Goal: Information Seeking & Learning: Learn about a topic

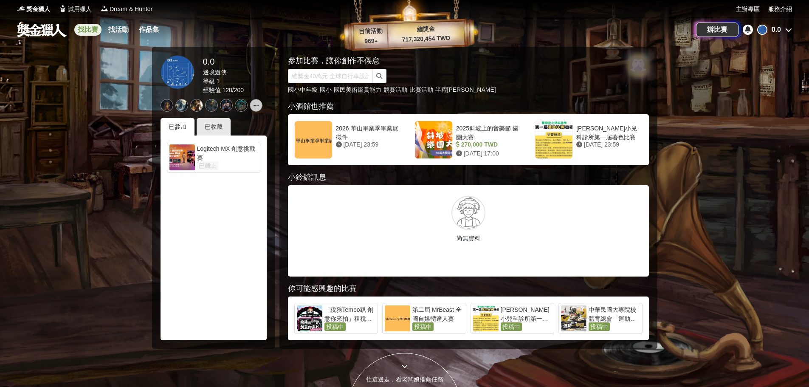
click at [92, 28] on link "找比賽" at bounding box center [87, 30] width 27 height 12
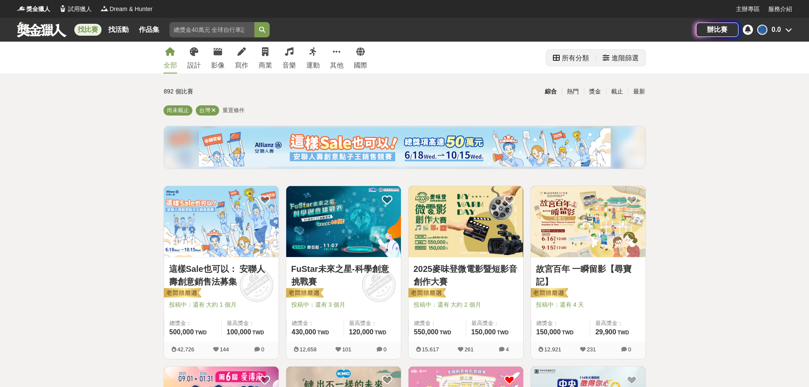
drag, startPoint x: 616, startPoint y: 68, endPoint x: 620, endPoint y: 62, distance: 7.4
click at [616, 67] on div "所有分類 進階篩選" at bounding box center [596, 58] width 100 height 32
click at [617, 60] on div "進階篩選" at bounding box center [625, 58] width 27 height 17
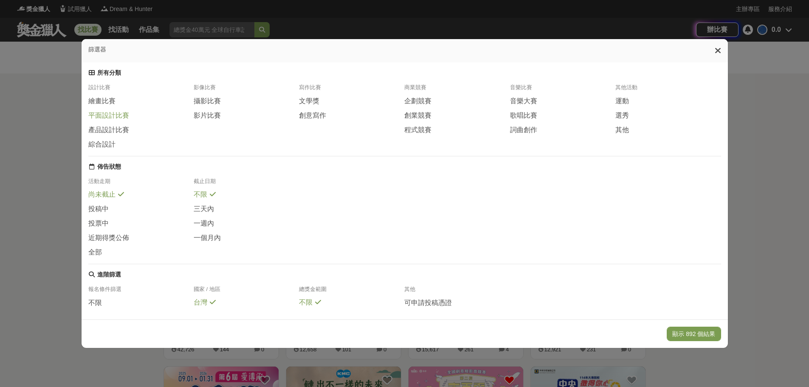
click at [121, 114] on span "平面設計比賽" at bounding box center [108, 115] width 41 height 9
click at [96, 141] on span "綜合設計" at bounding box center [101, 144] width 27 height 9
click at [695, 339] on button "顯示 52 個結果" at bounding box center [696, 334] width 51 height 14
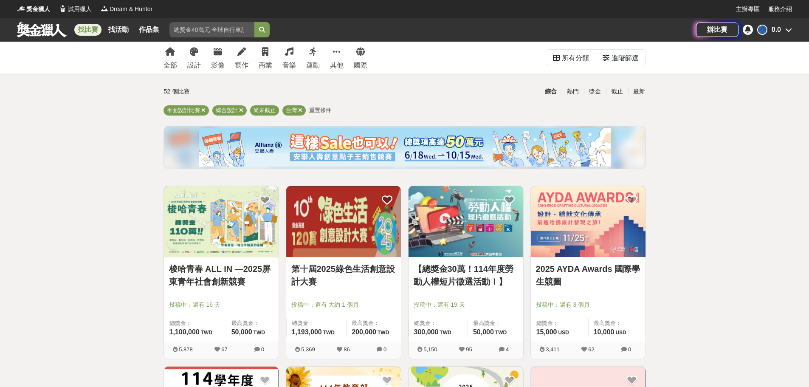
click at [596, 231] on img at bounding box center [588, 221] width 115 height 71
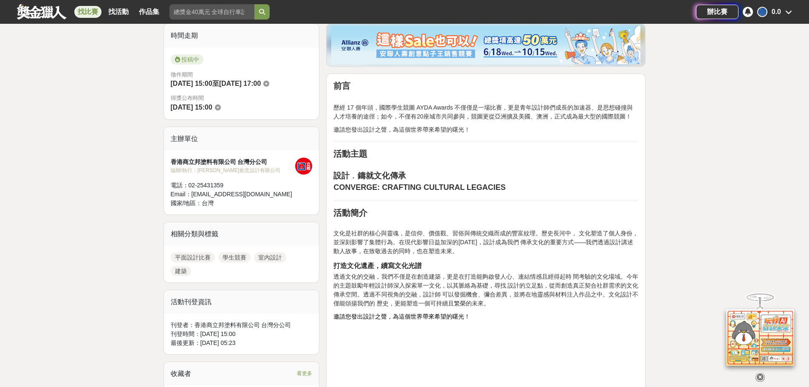
scroll to position [297, 0]
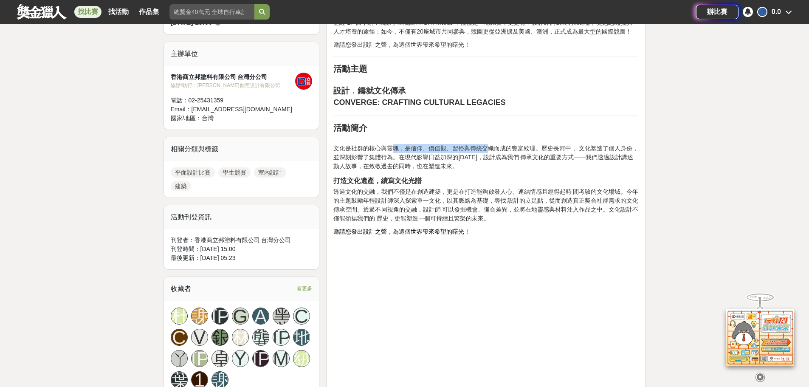
drag, startPoint x: 393, startPoint y: 146, endPoint x: 491, endPoint y: 152, distance: 97.5
click at [491, 152] on p "文化是社群的核心與靈魂，是信仰、價值觀、習俗與傳統交織而成的豐富紋理。歷史長河中， 文化塑造了個人身份，並深刻影響了集體行為。在現代影響日益加深的[DATE]…" at bounding box center [486, 153] width 305 height 36
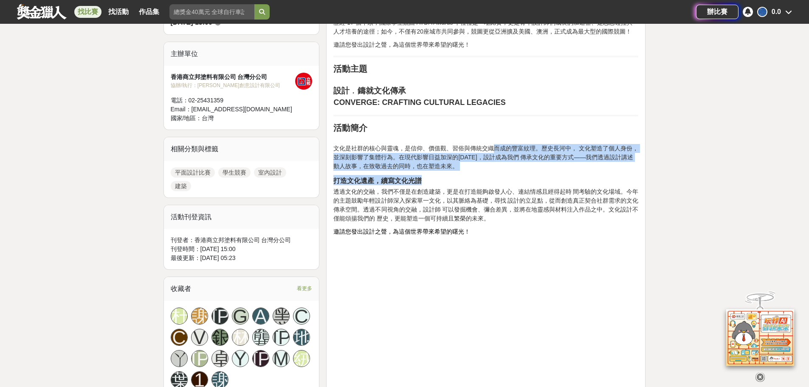
drag, startPoint x: 493, startPoint y: 147, endPoint x: 545, endPoint y: 172, distance: 57.4
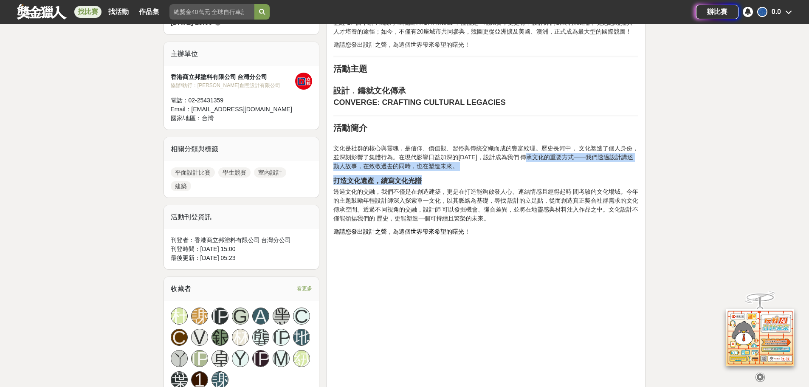
drag, startPoint x: 558, startPoint y: 157, endPoint x: 619, endPoint y: 172, distance: 63.0
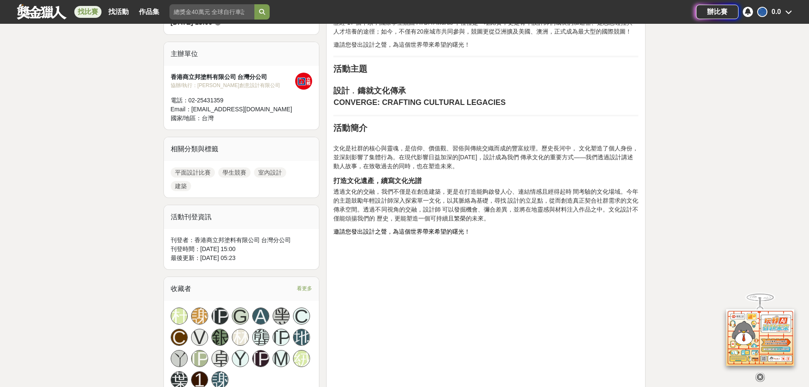
click at [436, 215] on span "透過文化的交融，我們不僅是在創造建築，更是在打造能夠啟發人心、連結情感且經得起時 間考驗的文化場域。今年的主題鼓勵年輕設計師深入探索單一文化，以其脈絡為基礎，…" at bounding box center [486, 205] width 305 height 34
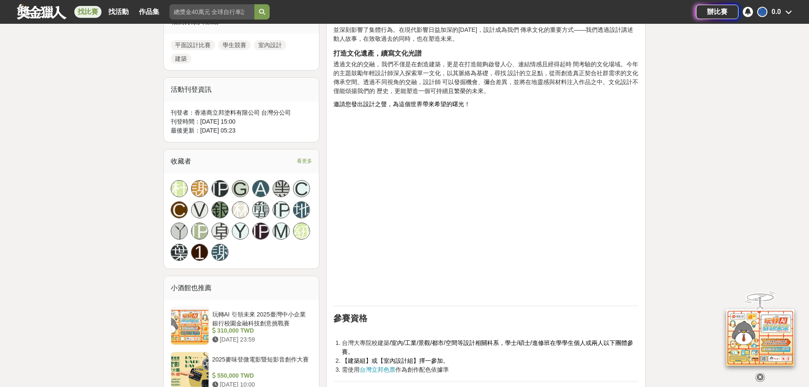
scroll to position [637, 0]
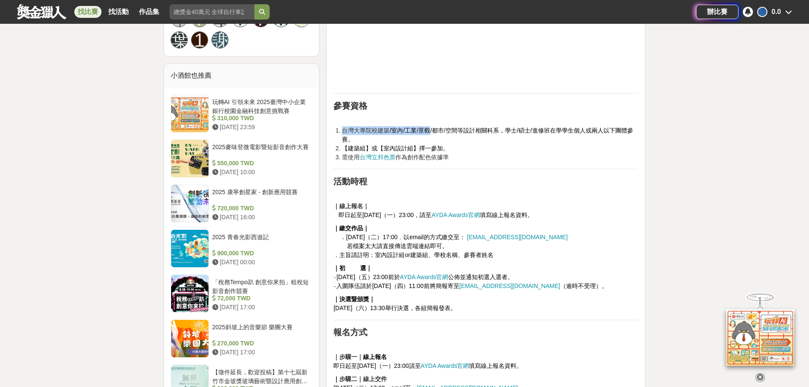
drag, startPoint x: 345, startPoint y: 129, endPoint x: 446, endPoint y: 128, distance: 101.1
click at [442, 129] on li "台灣大專院校建築 /室內/工業/景觀/都市/空間等設計相關科系，學士/碩士/進修班在學學生個人或兩人以下團體參賽。" at bounding box center [490, 135] width 297 height 18
click at [446, 128] on span "/室內/工業/景觀/都市/空間等設計相關科系，學士/碩士/進修班在學學生個人或兩人以下團體參賽。" at bounding box center [487, 135] width 291 height 16
drag, startPoint x: 417, startPoint y: 130, endPoint x: 436, endPoint y: 126, distance: 18.6
click at [436, 126] on li "台灣大專院校建築 /室內/工業/景觀/都市/空間等設計相關科系，學士/碩士/進修班在學學生個人或兩人以下團體參賽。" at bounding box center [490, 135] width 297 height 18
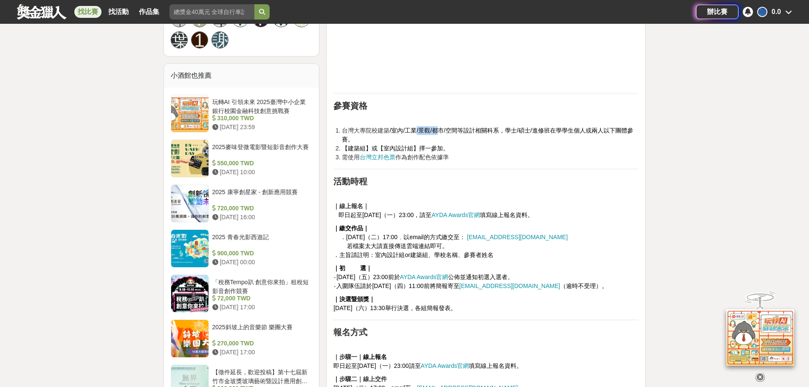
click at [436, 126] on li "台灣大專院校建築 /室內/工業/景觀/都市/空間等設計相關科系，學士/碩士/進修班在學學生個人或兩人以下團體參賽。" at bounding box center [490, 135] width 297 height 18
drag, startPoint x: 422, startPoint y: 132, endPoint x: 432, endPoint y: 133, distance: 9.4
click at [431, 133] on span "/室內/工業/景觀/都市/空間等設計相關科系，學士/碩士/進修班在學學生個人或兩人以下團體參賽。" at bounding box center [487, 135] width 291 height 16
drag, startPoint x: 435, startPoint y: 133, endPoint x: 479, endPoint y: 133, distance: 44.2
click at [436, 133] on span "/室內/工業/景觀/都市/空間等設計相關科系，學士/碩士/進修班在學學生個人或兩人以下團體參賽。" at bounding box center [487, 135] width 291 height 16
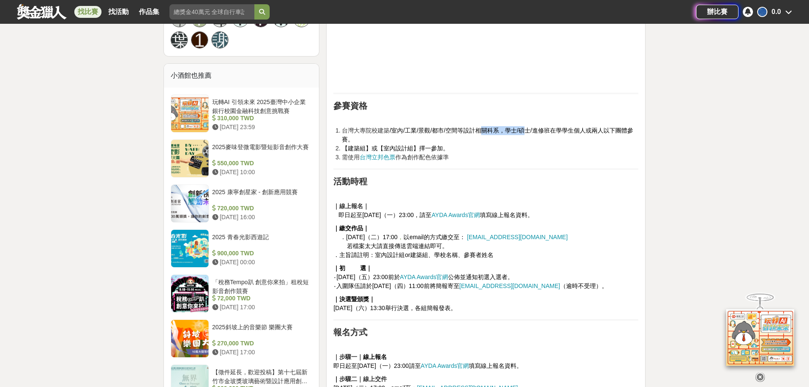
drag, startPoint x: 479, startPoint y: 133, endPoint x: 551, endPoint y: 130, distance: 72.3
click at [529, 130] on span "/室內/工業/景觀/都市/空間等設計相關科系，學士/碩士/進修班在學學生個人或兩人以下團體參賽。" at bounding box center [487, 135] width 291 height 16
click at [551, 130] on span "/室內/工業/景觀/都市/空間等設計相關科系，學士/碩士/進修班在學學生個人或兩人以下團體參賽。" at bounding box center [487, 135] width 291 height 16
drag, startPoint x: 584, startPoint y: 128, endPoint x: 587, endPoint y: 135, distance: 7.0
click at [587, 135] on li "台灣大專院校建築 /室內/工業/景觀/都市/空間等設計相關科系，學士/碩士/進修班在學學生個人或兩人以下團體參賽。" at bounding box center [490, 135] width 297 height 18
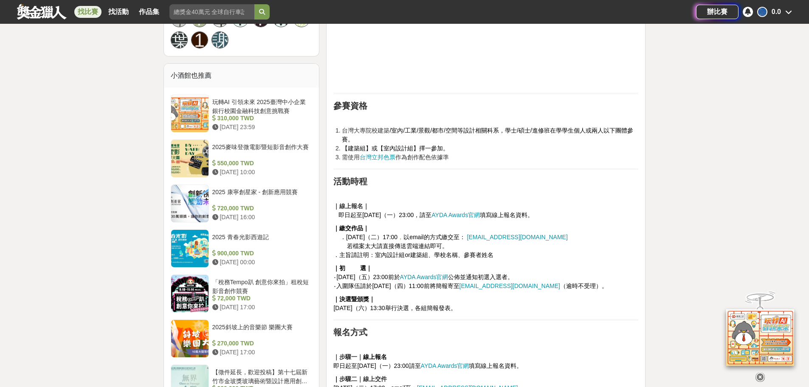
click at [587, 135] on li "台灣大專院校建築 /室內/工業/景觀/都市/空間等設計相關科系，學士/碩士/進修班在學學生個人或兩人以下團體參賽。" at bounding box center [490, 135] width 297 height 18
drag, startPoint x: 597, startPoint y: 129, endPoint x: 600, endPoint y: 139, distance: 10.1
click at [600, 139] on li "台灣大專院校建築 /室內/工業/景觀/都市/空間等設計相關科系，學士/碩士/進修班在學學生個人或兩人以下團體參賽。" at bounding box center [490, 135] width 297 height 18
drag, startPoint x: 492, startPoint y: 151, endPoint x: 480, endPoint y: 155, distance: 12.2
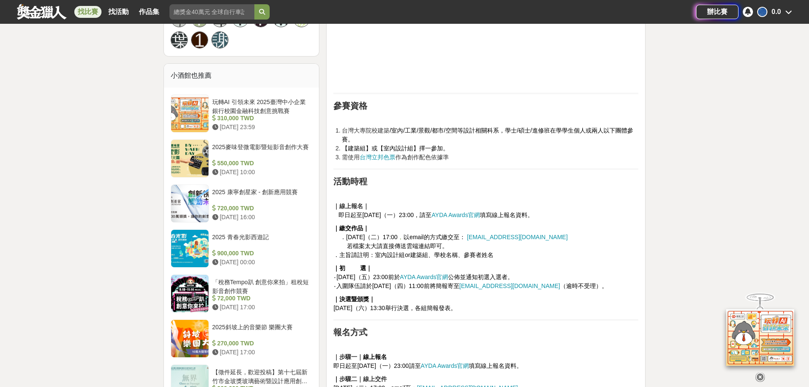
click at [490, 152] on li "【建築組】或【室內設計組】擇一參加。" at bounding box center [490, 148] width 297 height 9
drag, startPoint x: 460, startPoint y: 154, endPoint x: 367, endPoint y: 144, distance: 93.6
click at [367, 144] on ol "台灣大專院校建築 /室內/工業/景觀/都市/空間等設計相關科系，學士/碩士/進修班在學學生個人或兩人以下團體參賽。 【建築組】或【室內設計組】擇一參加。 需使…" at bounding box center [486, 144] width 305 height 36
click at [367, 144] on li "台灣大專院校建築 /室內/工業/景觀/都市/空間等設計相關科系，學士/碩士/進修班在學學生個人或兩人以下團體參賽。" at bounding box center [490, 135] width 297 height 18
drag, startPoint x: 374, startPoint y: 145, endPoint x: 455, endPoint y: 144, distance: 80.3
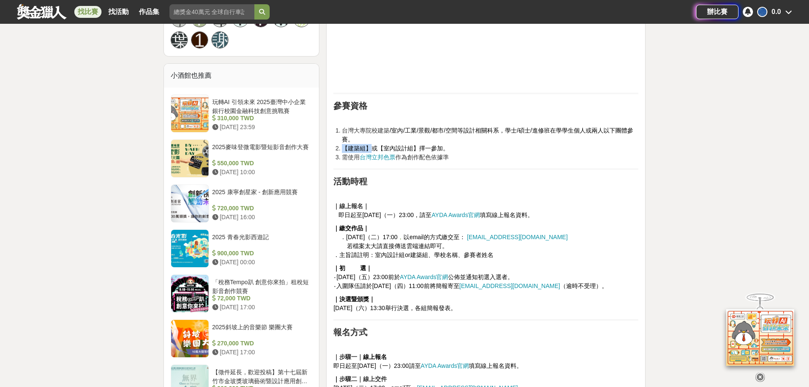
click at [455, 144] on ol "台灣大專院校建築 /室內/工業/景觀/都市/空間等設計相關科系，學士/碩士/進修班在學學生個人或兩人以下團體參賽。 【建築組】或【室內設計組】擇一參加。 需使…" at bounding box center [486, 144] width 305 height 36
click at [455, 144] on li "台灣大專院校建築 /室內/工業/景觀/都市/空間等設計相關科系，學士/碩士/進修班在學學生個人或兩人以下團體參賽。" at bounding box center [490, 135] width 297 height 18
drag, startPoint x: 455, startPoint y: 155, endPoint x: 346, endPoint y: 160, distance: 108.5
click at [347, 160] on li "需使用 台灣立邦色票 作為創作配色依據準" at bounding box center [490, 157] width 297 height 9
click at [343, 160] on span "需使用" at bounding box center [351, 157] width 18 height 7
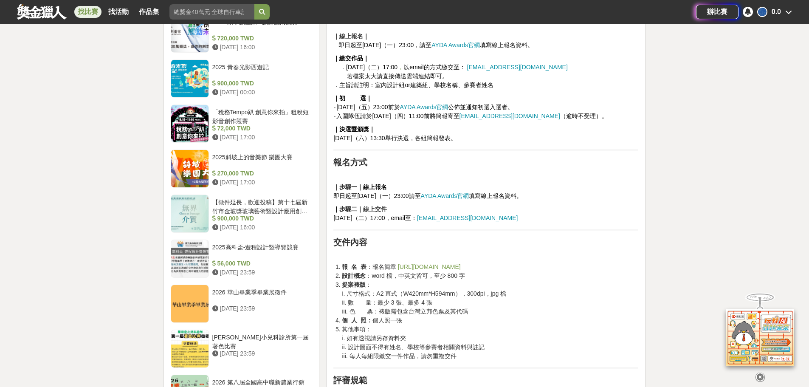
scroll to position [977, 0]
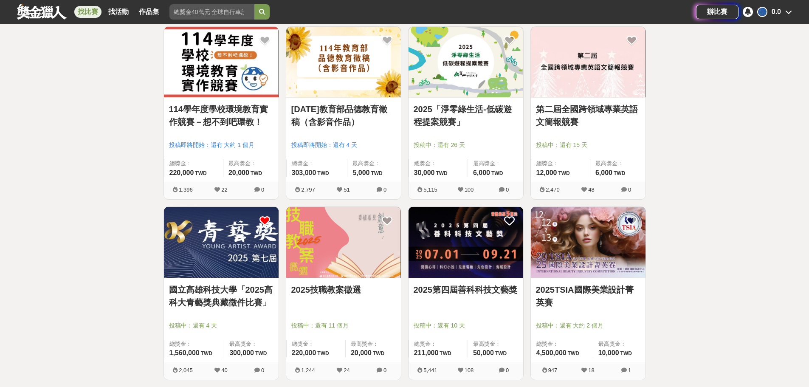
scroll to position [382, 0]
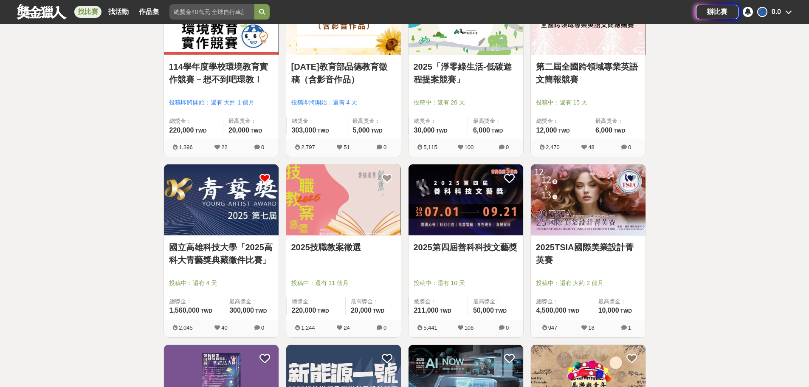
click at [609, 209] on img at bounding box center [588, 199] width 115 height 71
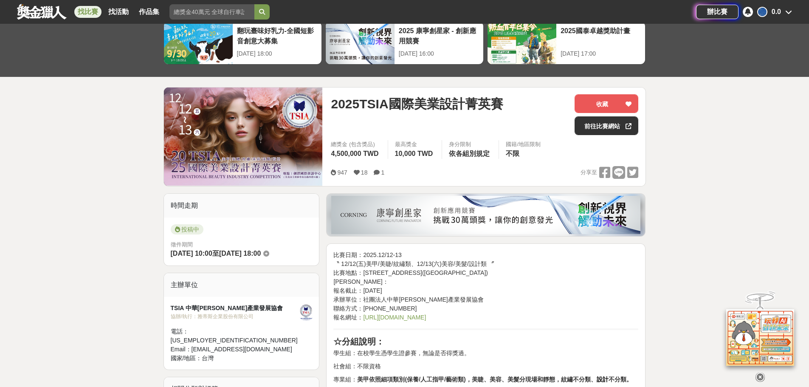
scroll to position [127, 0]
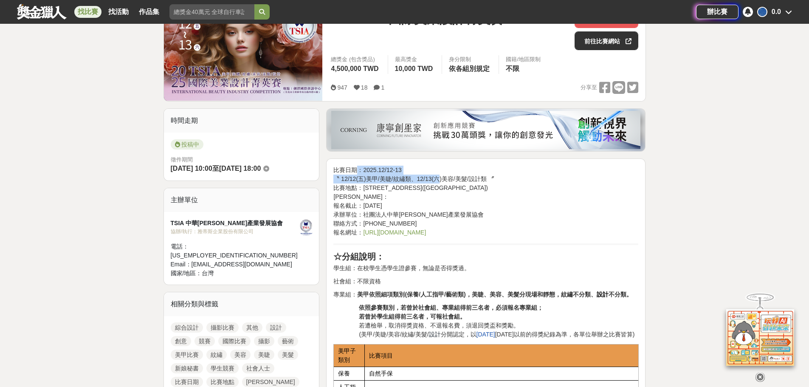
drag, startPoint x: 359, startPoint y: 170, endPoint x: 392, endPoint y: 182, distance: 35.5
click at [392, 182] on p "比賽日期：2025.12/12-13 〝 12/12(五)美甲/美睫/紋繡類、12/13(六)美容/美髮/設計類 〞 比賽地點：[STREET_ADDRESS…" at bounding box center [486, 201] width 305 height 71
click at [391, 182] on p "比賽日期：2025.12/12-13 〝 12/12(五)美甲/美睫/紋繡類、12/13(六)美容/美髮/設計類 〞 比賽地點：[STREET_ADDRESS…" at bounding box center [486, 201] width 305 height 71
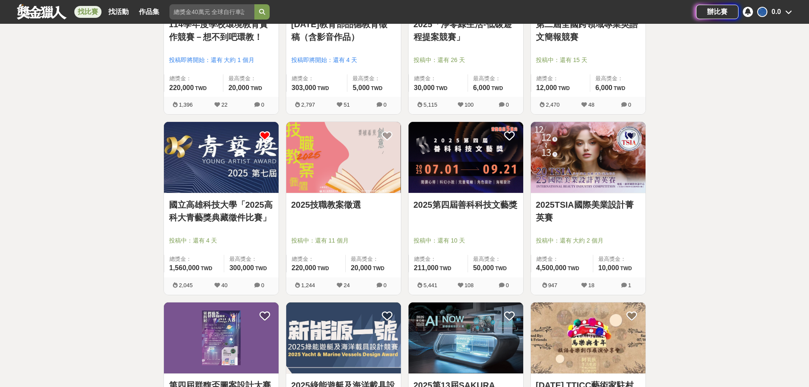
scroll to position [680, 0]
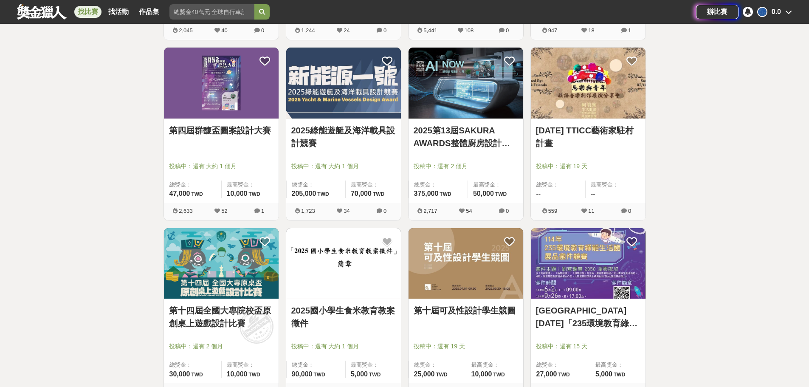
click at [230, 109] on img at bounding box center [221, 83] width 115 height 71
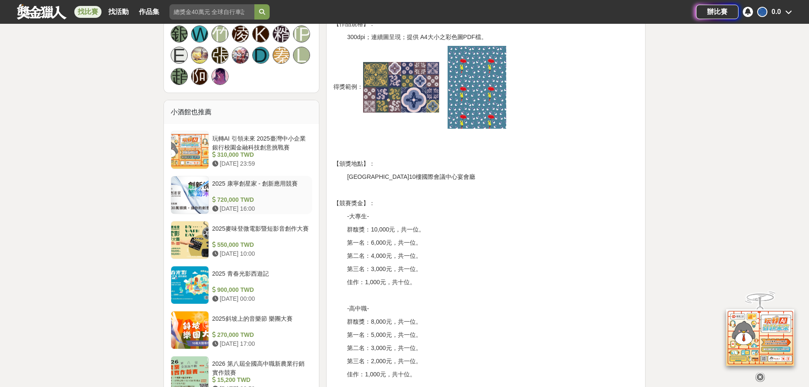
scroll to position [680, 0]
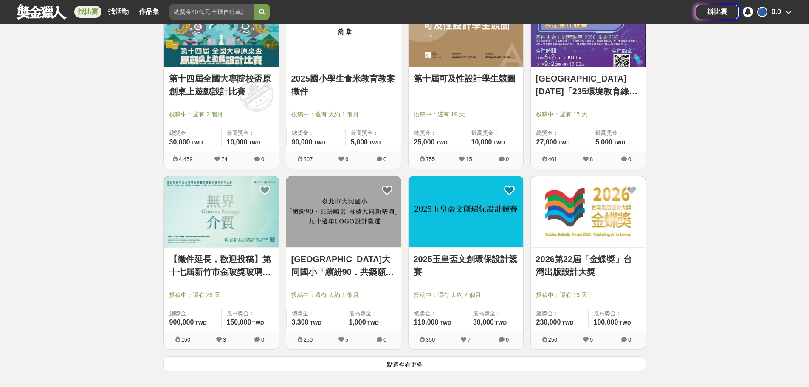
scroll to position [920, 0]
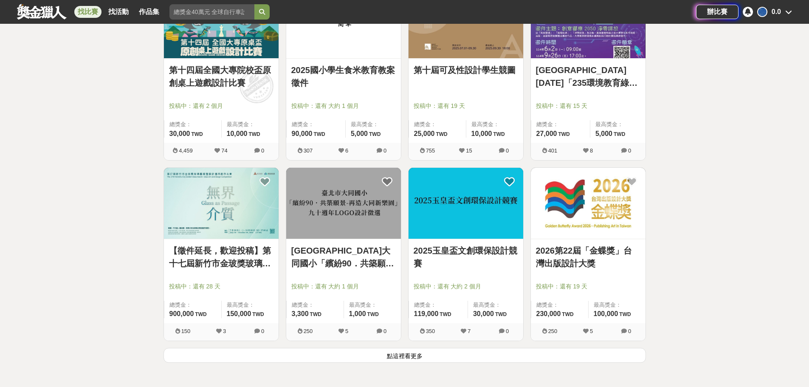
click at [554, 227] on img at bounding box center [588, 203] width 115 height 71
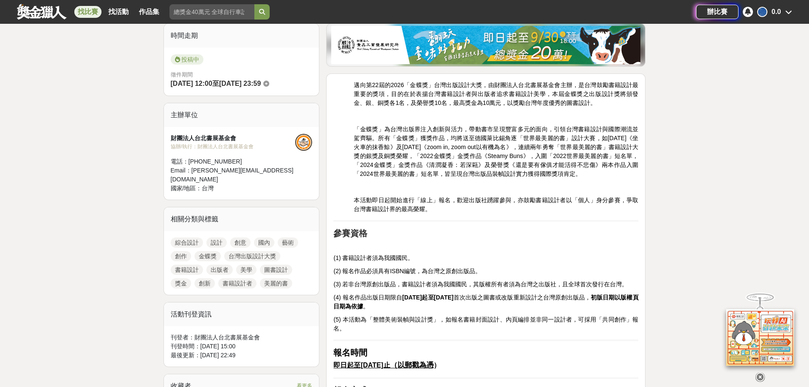
scroll to position [255, 0]
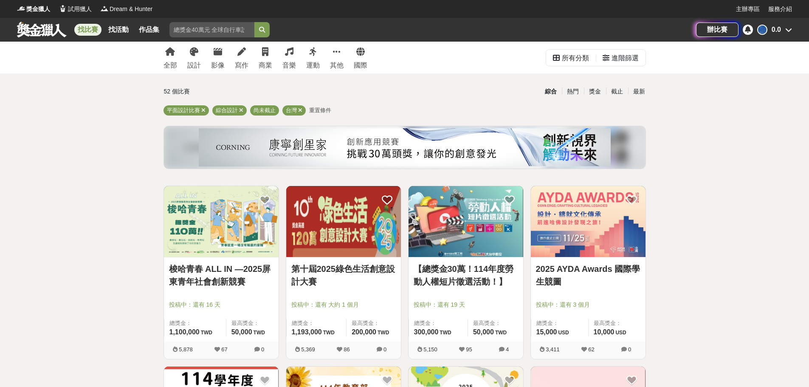
click at [236, 224] on img at bounding box center [221, 221] width 115 height 71
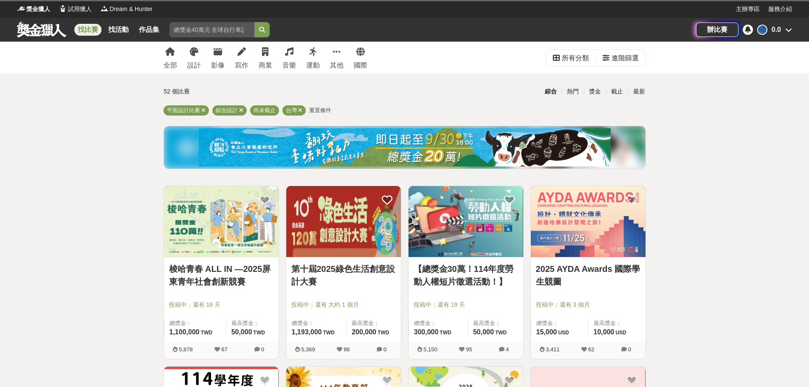
click at [358, 236] on img at bounding box center [343, 221] width 115 height 71
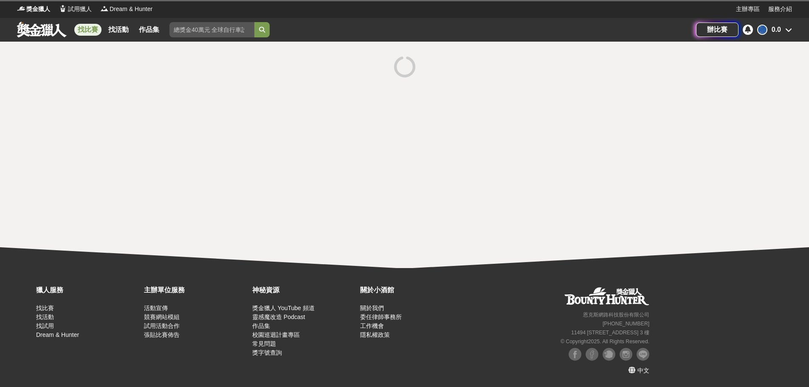
click at [45, 29] on link at bounding box center [41, 29] width 51 height 16
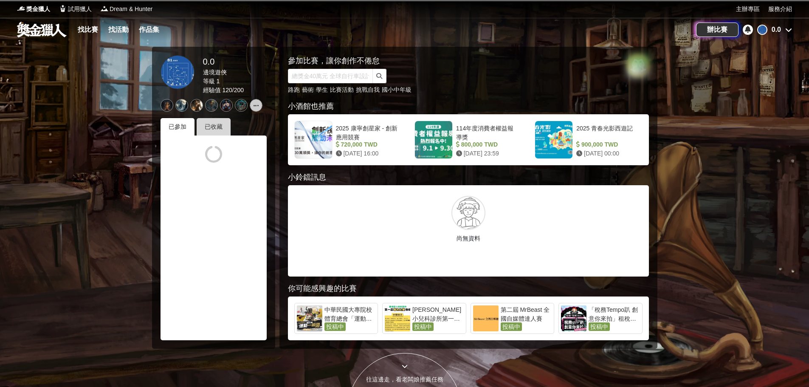
click at [224, 128] on div "已收藏" at bounding box center [214, 126] width 34 height 17
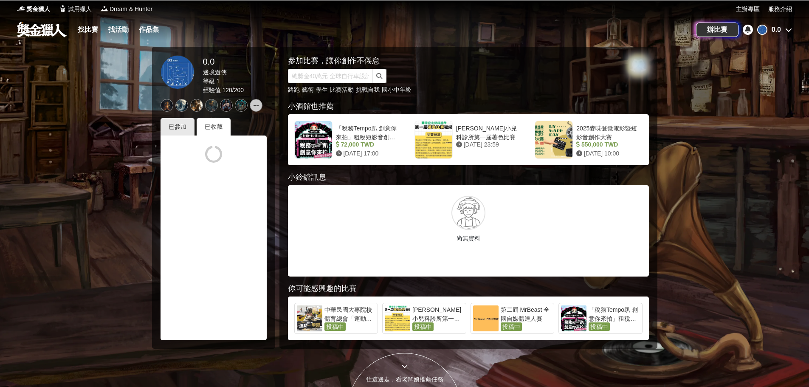
click at [174, 136] on div at bounding box center [214, 238] width 106 height 205
click at [179, 131] on div "已參加" at bounding box center [178, 126] width 34 height 17
